Goal: Register for event/course

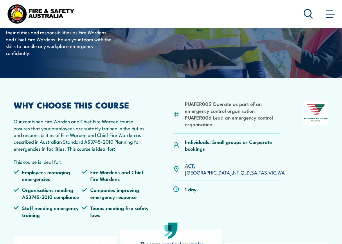
click at [241, 169] on link "QLD" at bounding box center [245, 172] width 9 height 7
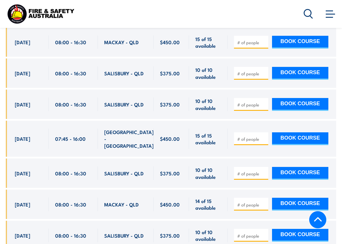
scroll to position [1120, 0]
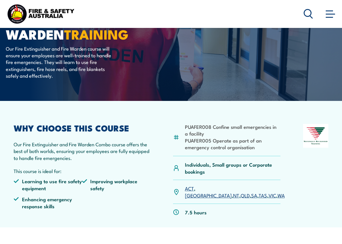
scroll to position [58, 0]
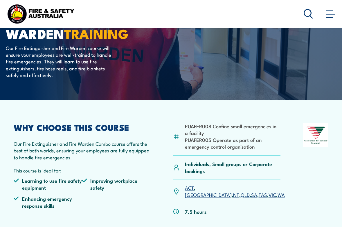
click at [241, 191] on link "QLD" at bounding box center [245, 194] width 9 height 7
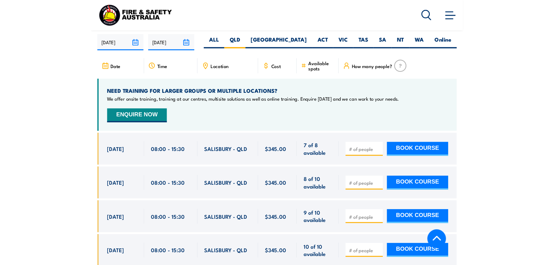
scroll to position [916, 0]
